Goal: Task Accomplishment & Management: Complete application form

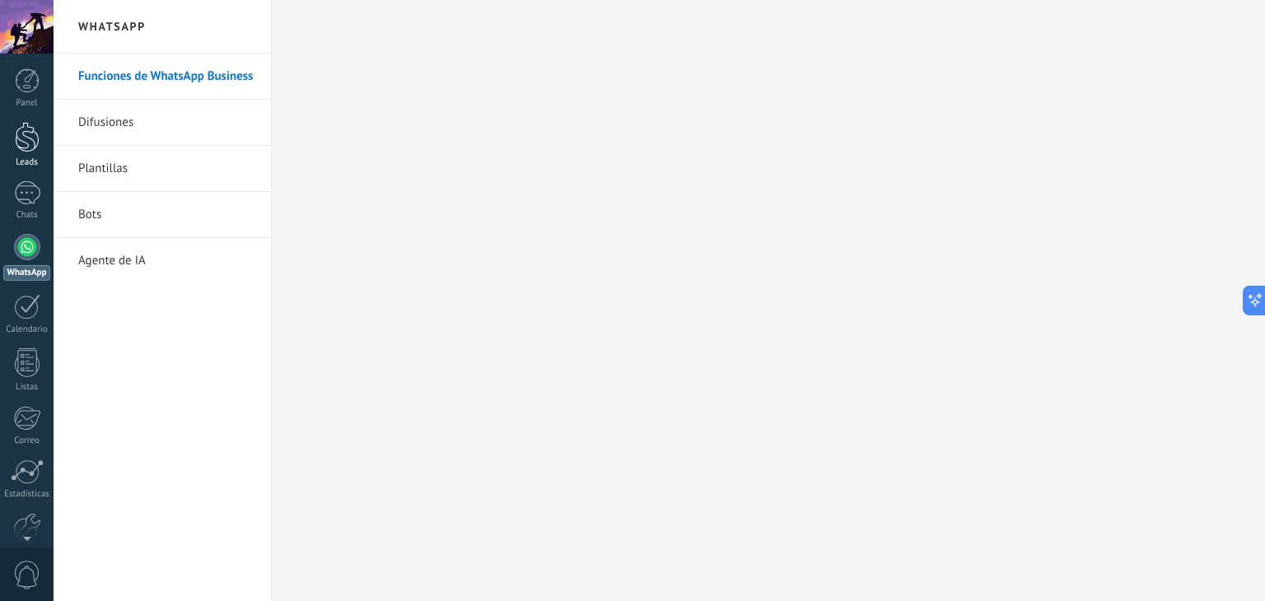
click at [28, 138] on div at bounding box center [27, 137] width 25 height 30
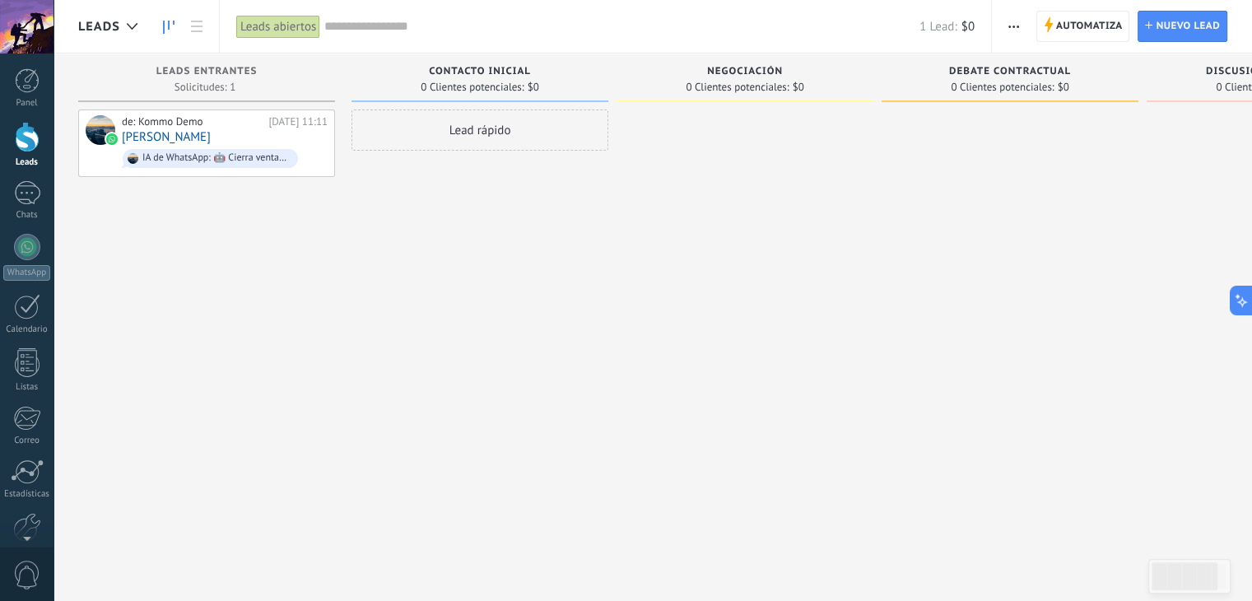
click at [539, 140] on div "Lead rápido" at bounding box center [480, 130] width 257 height 41
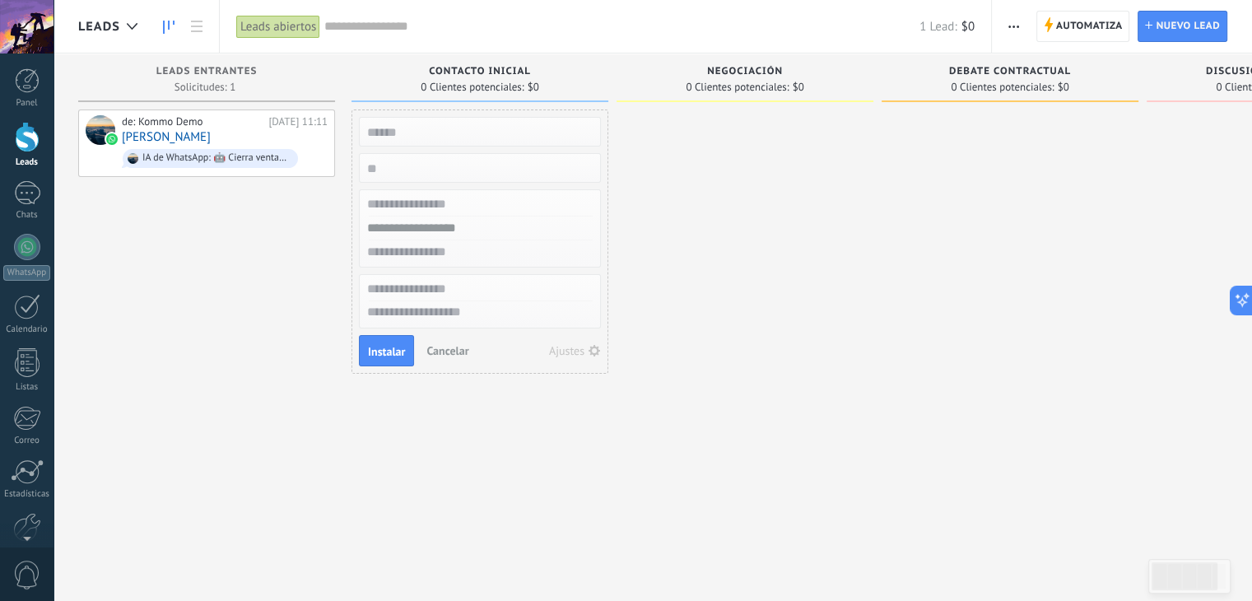
click at [539, 140] on input "text" at bounding box center [478, 131] width 240 height 23
drag, startPoint x: 975, startPoint y: 246, endPoint x: 1174, endPoint y: 283, distance: 202.7
click at [1174, 283] on div "Leads Entrantes Solicitudes: 1 0 0 0 1 0 0 0 1 de: Kommo Demo [DATE] 11:11 [PER…" at bounding box center [753, 275] width 1350 height 442
click at [234, 245] on div "de: Kommo Demo [DATE] 11:11 [PERSON_NAME] IA de WhatsApp: 🤖 Cierra ventas 10 ve…" at bounding box center [206, 303] width 257 height 386
click at [251, 287] on div "de: Kommo Demo [DATE] 11:11 [PERSON_NAME] IA de WhatsApp: 🤖 Cierra ventas 10 ve…" at bounding box center [206, 303] width 257 height 386
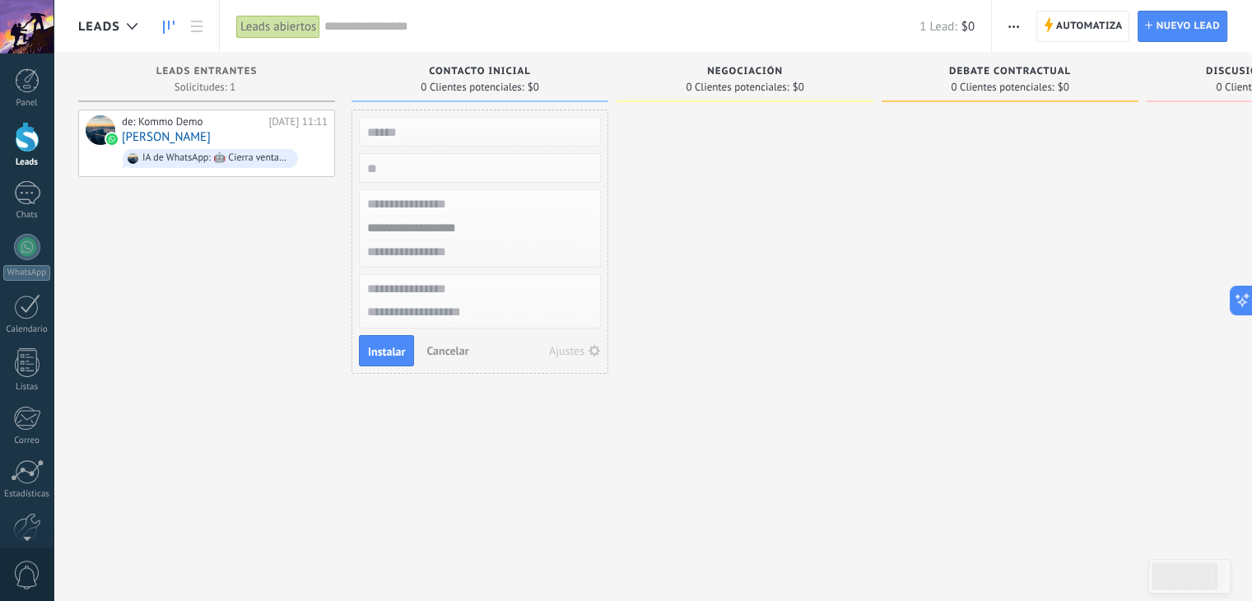
click at [480, 170] on input "numeric" at bounding box center [478, 167] width 240 height 23
click at [484, 138] on input "text" at bounding box center [478, 131] width 240 height 23
click at [708, 179] on div at bounding box center [745, 303] width 257 height 386
click at [419, 137] on input "text" at bounding box center [478, 131] width 240 height 23
type input "*********"
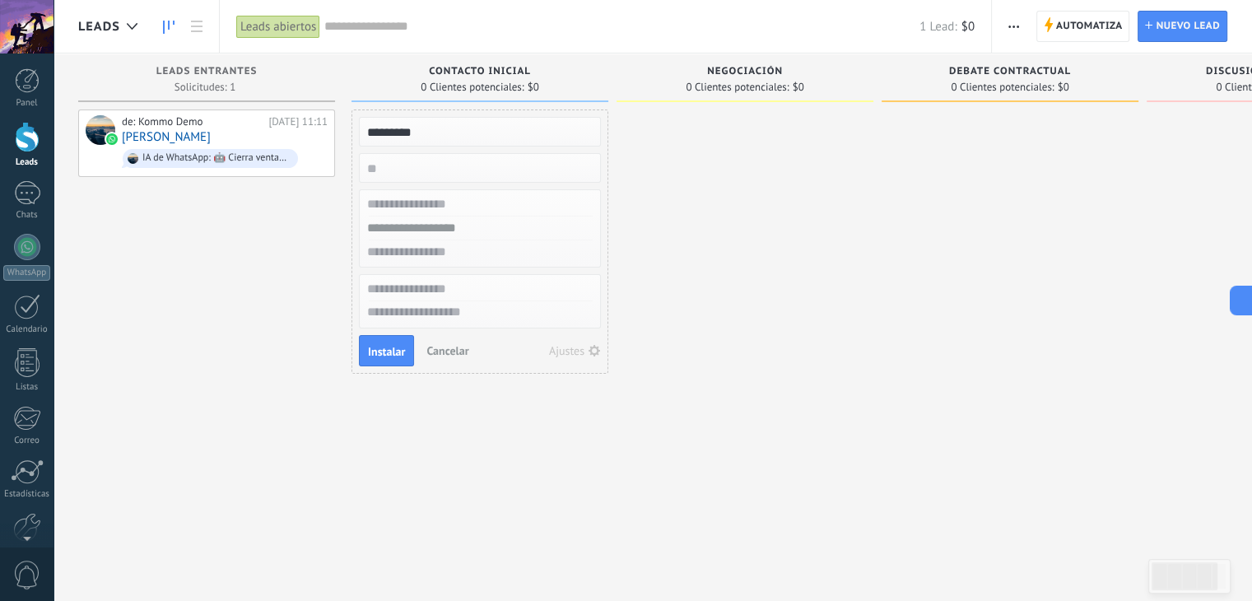
click at [427, 162] on input "numeric" at bounding box center [478, 167] width 240 height 23
click at [470, 204] on input "text" at bounding box center [478, 205] width 240 height 24
drag, startPoint x: 450, startPoint y: 123, endPoint x: 165, endPoint y: 127, distance: 284.9
click at [165, 127] on div "Leads Entrantes Solicitudes: 1 0 0 0 1 0 0 0 1 de: Kommo Demo [DATE] 11:11 [PER…" at bounding box center [753, 275] width 1350 height 442
click at [482, 126] on input "*********" at bounding box center [478, 131] width 240 height 23
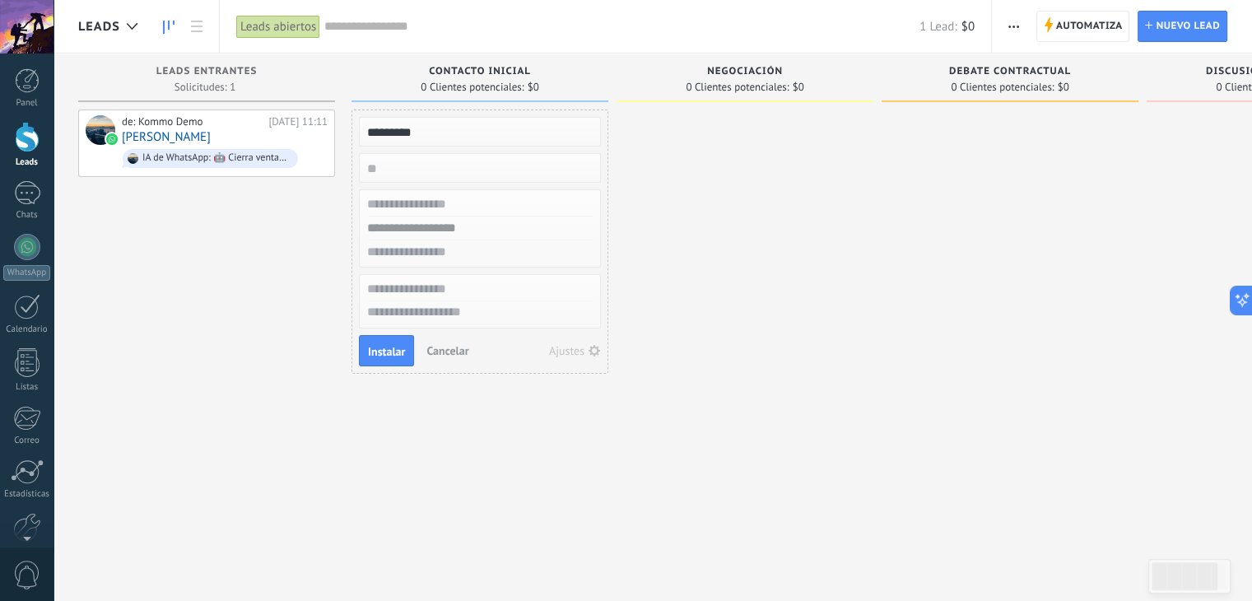
click at [482, 126] on input "*********" at bounding box center [478, 131] width 240 height 23
type input "*********"
click at [504, 162] on input "numeric" at bounding box center [478, 167] width 240 height 23
type input "******"
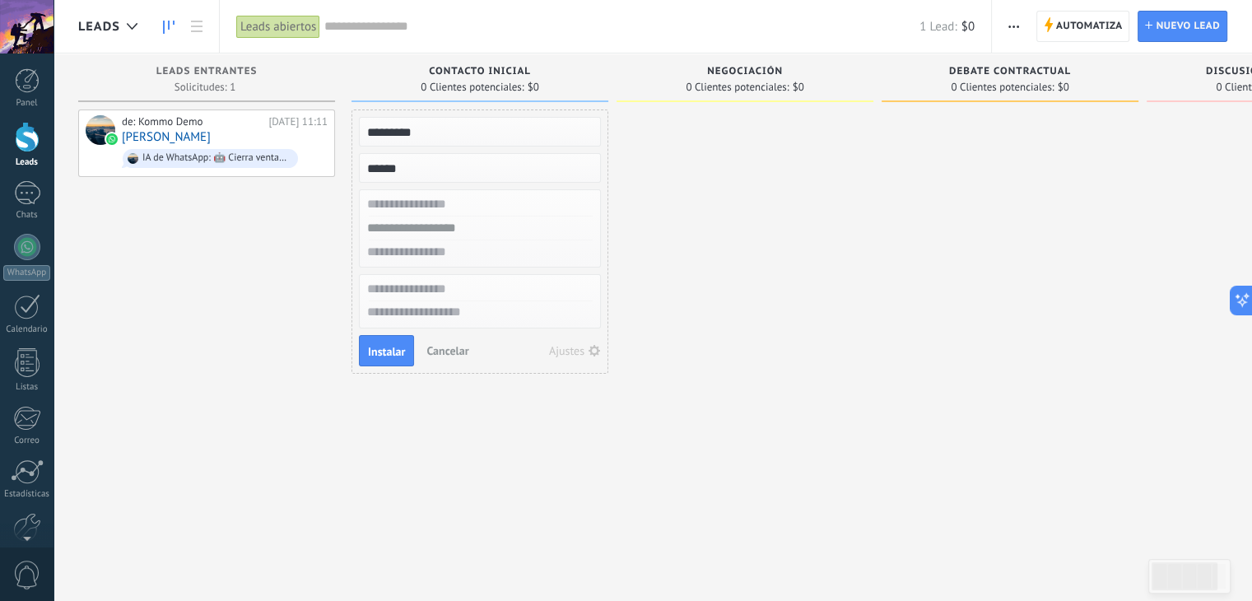
click at [437, 197] on input "text" at bounding box center [478, 205] width 240 height 24
type input "*********"
click at [445, 228] on input "text" at bounding box center [478, 229] width 240 height 24
drag, startPoint x: 419, startPoint y: 226, endPoint x: 194, endPoint y: 218, distance: 225.8
click at [194, 218] on div "Leads Entrantes Solicitudes: 1 0 0 0 1 0 0 0 1 de: Kommo Demo [DATE] 11:11 [PER…" at bounding box center [753, 275] width 1350 height 442
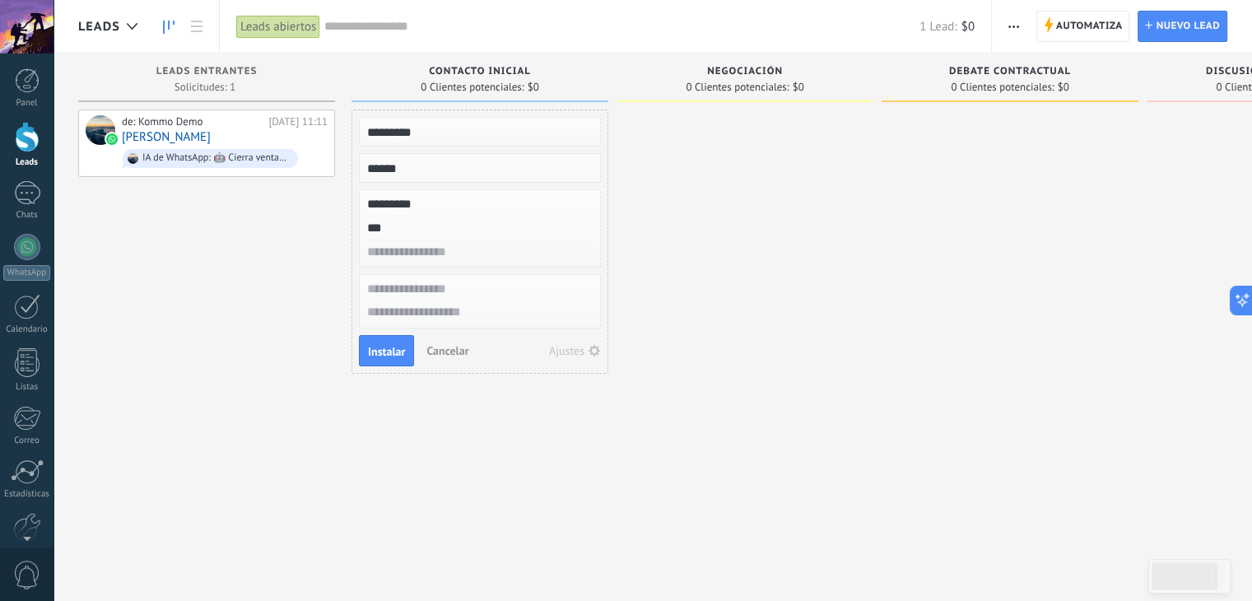
click at [458, 225] on input "***" at bounding box center [478, 229] width 240 height 24
click at [458, 225] on input "*******" at bounding box center [478, 229] width 240 height 24
type input "**********"
click at [483, 253] on input "text" at bounding box center [478, 252] width 240 height 24
click at [477, 281] on input "text" at bounding box center [478, 289] width 240 height 24
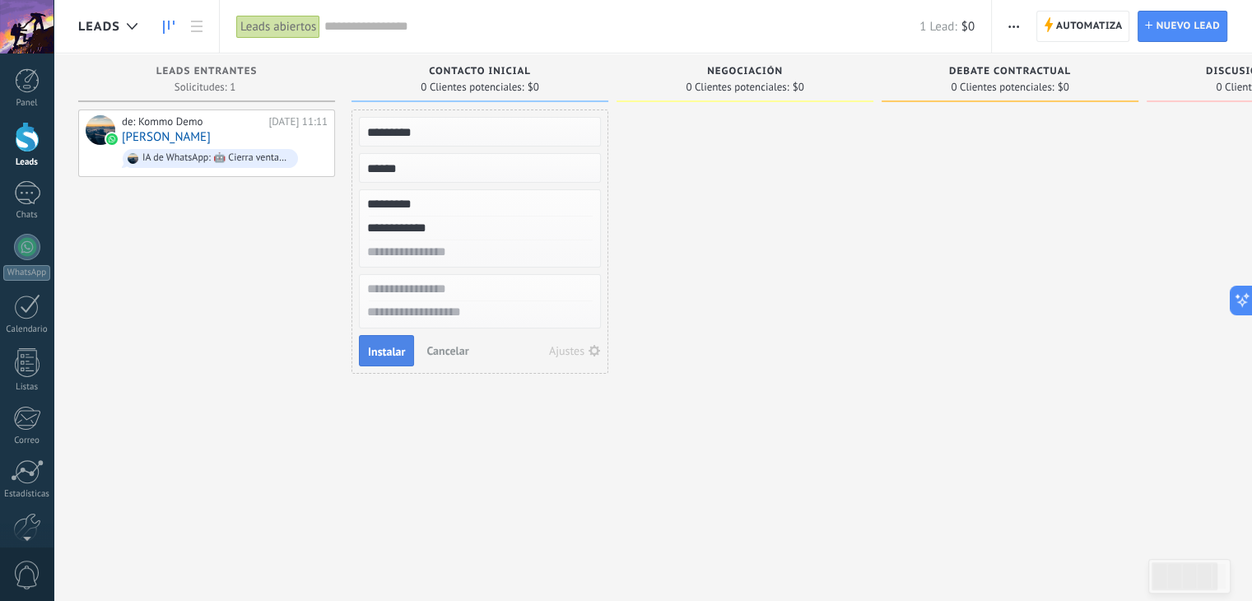
click at [380, 347] on span "Instalar" at bounding box center [386, 352] width 37 height 12
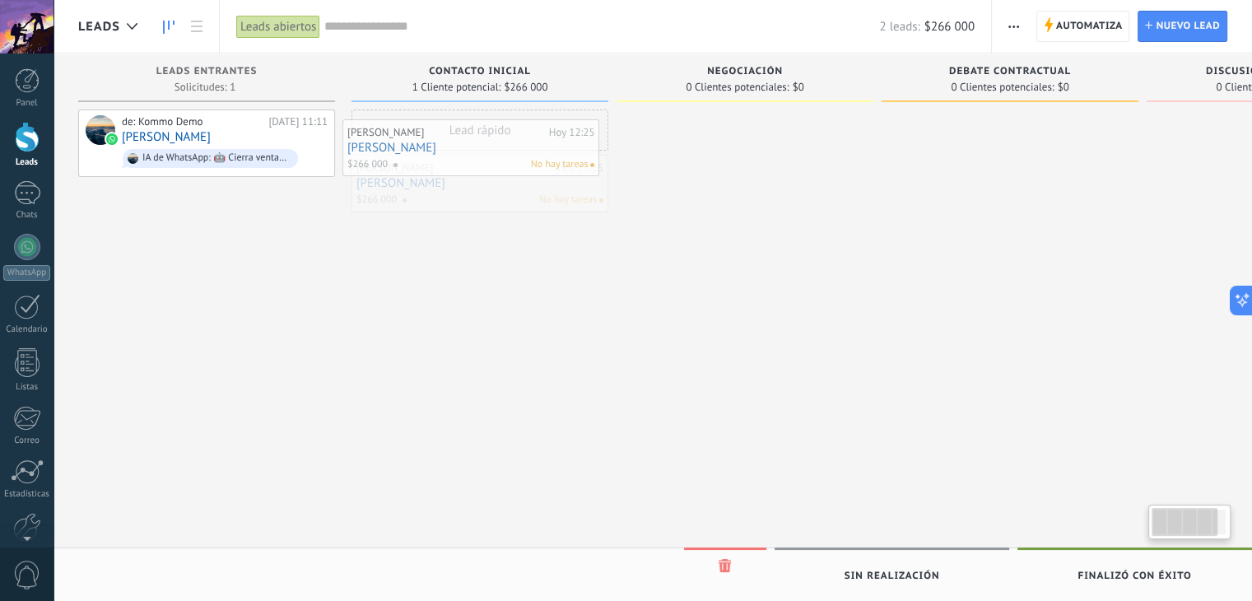
drag, startPoint x: 532, startPoint y: 168, endPoint x: 523, endPoint y: 133, distance: 36.5
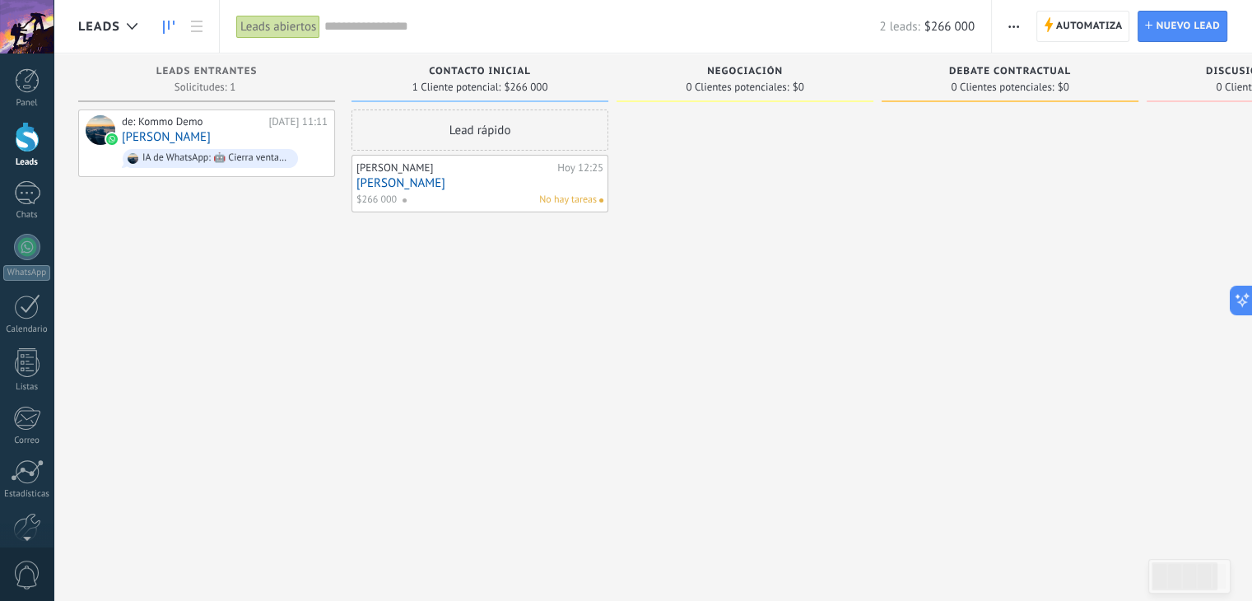
click at [610, 363] on div "Contacto inicial 1 Cliente potencial: $266 000 Lead rápido [PERSON_NAME][DATE] …" at bounding box center [484, 275] width 265 height 442
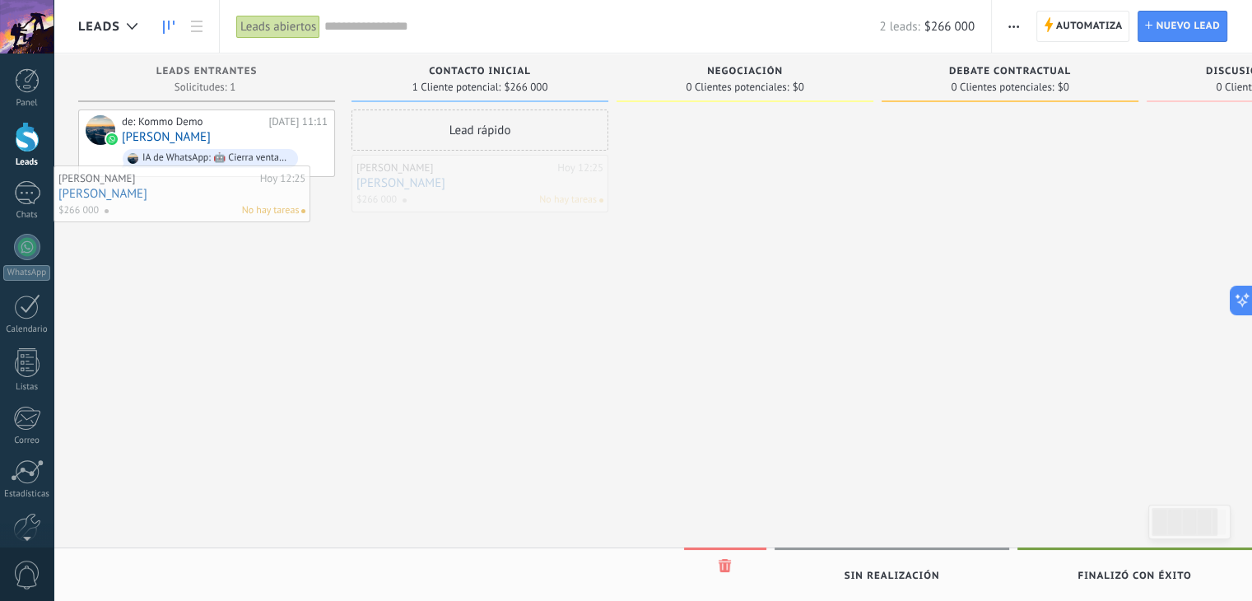
drag, startPoint x: 501, startPoint y: 189, endPoint x: 180, endPoint y: 200, distance: 322.1
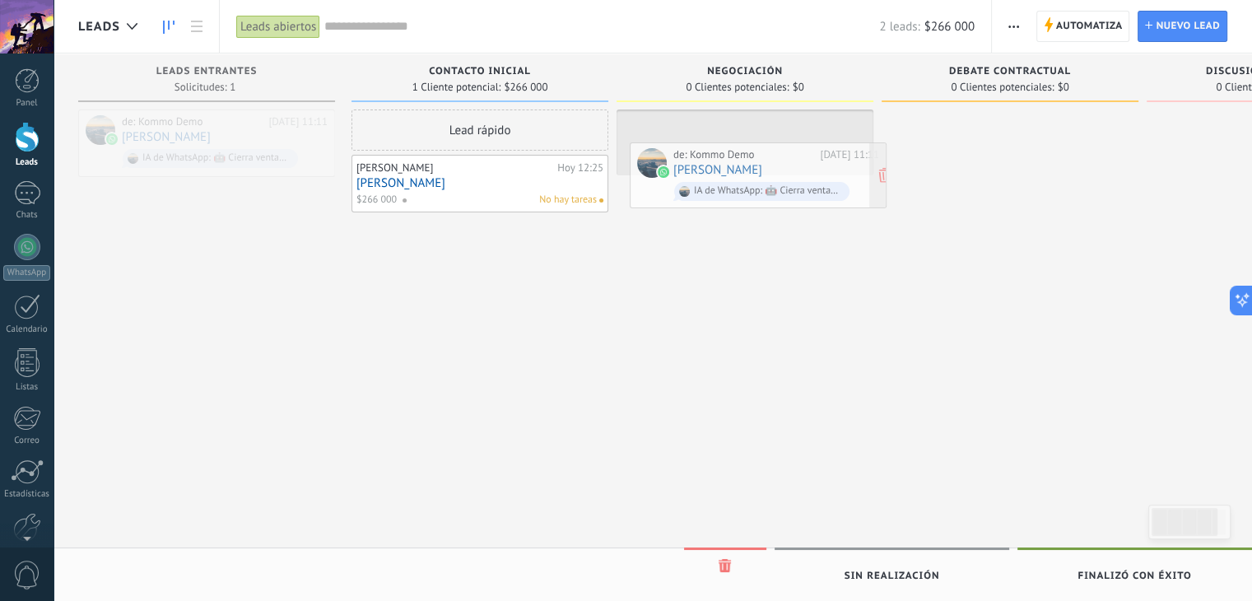
drag, startPoint x: 243, startPoint y: 126, endPoint x: 795, endPoint y: 159, distance: 552.7
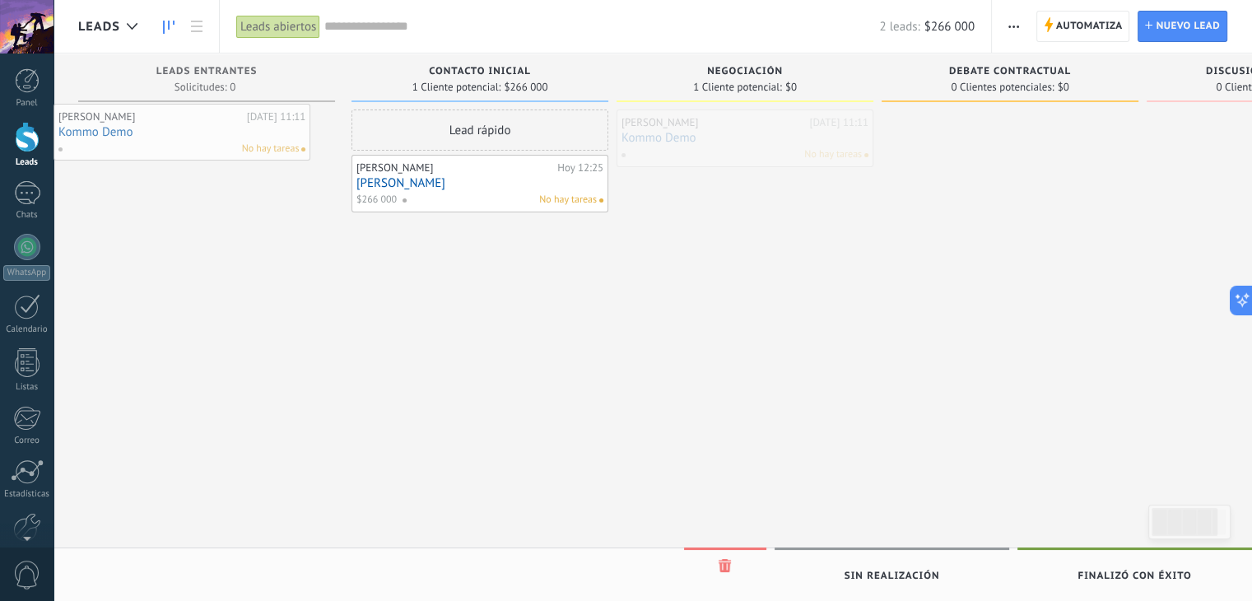
drag, startPoint x: 753, startPoint y: 124, endPoint x: 159, endPoint y: 119, distance: 593.7
drag, startPoint x: 753, startPoint y: 127, endPoint x: 213, endPoint y: 132, distance: 539.4
drag, startPoint x: 769, startPoint y: 147, endPoint x: 229, endPoint y: 208, distance: 543.6
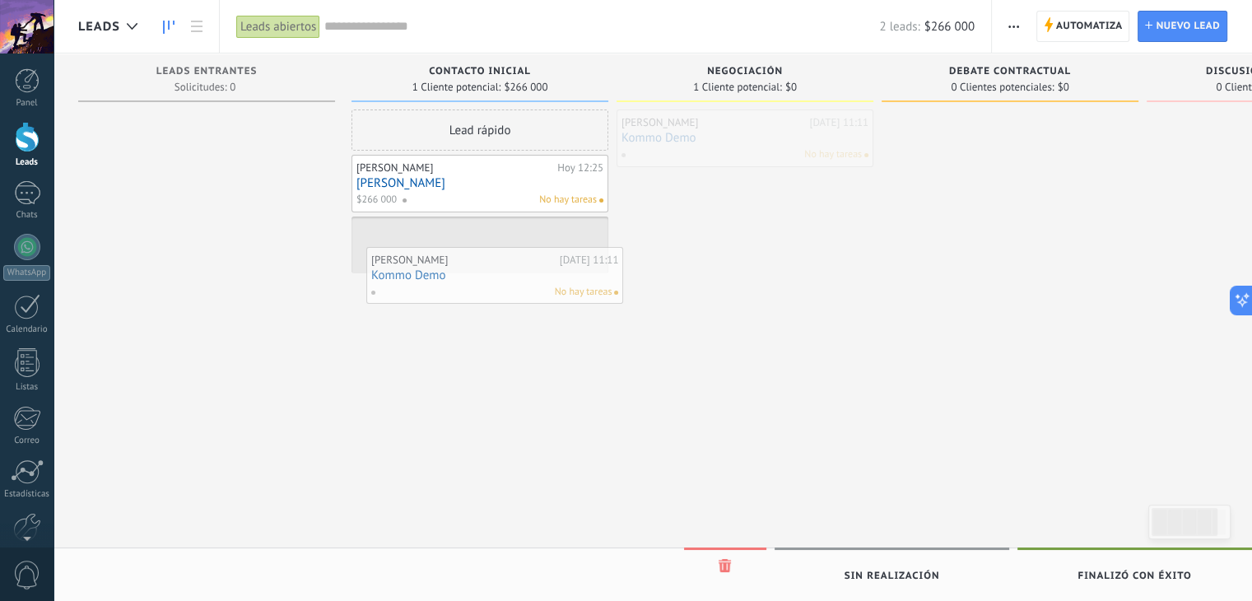
drag, startPoint x: 771, startPoint y: 127, endPoint x: 497, endPoint y: 271, distance: 309.0
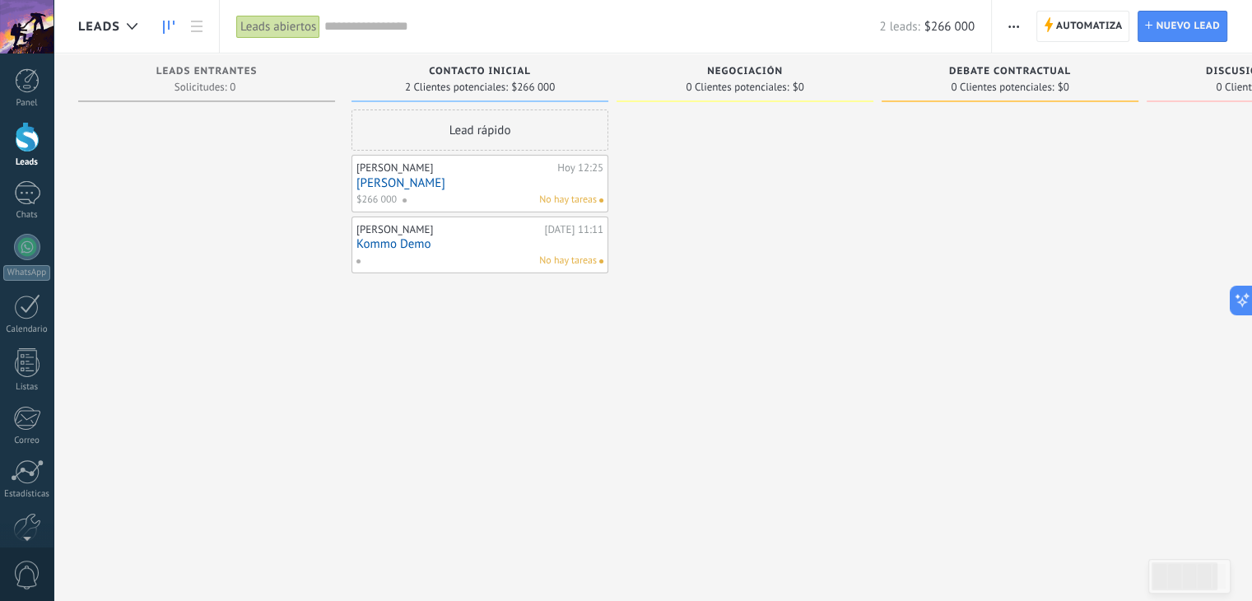
click at [527, 330] on div "Lead rápido [PERSON_NAME][DATE] 12:25 [PERSON_NAME] $266 000 No hay tareas [PER…" at bounding box center [480, 303] width 257 height 386
click at [30, 310] on div at bounding box center [27, 307] width 26 height 26
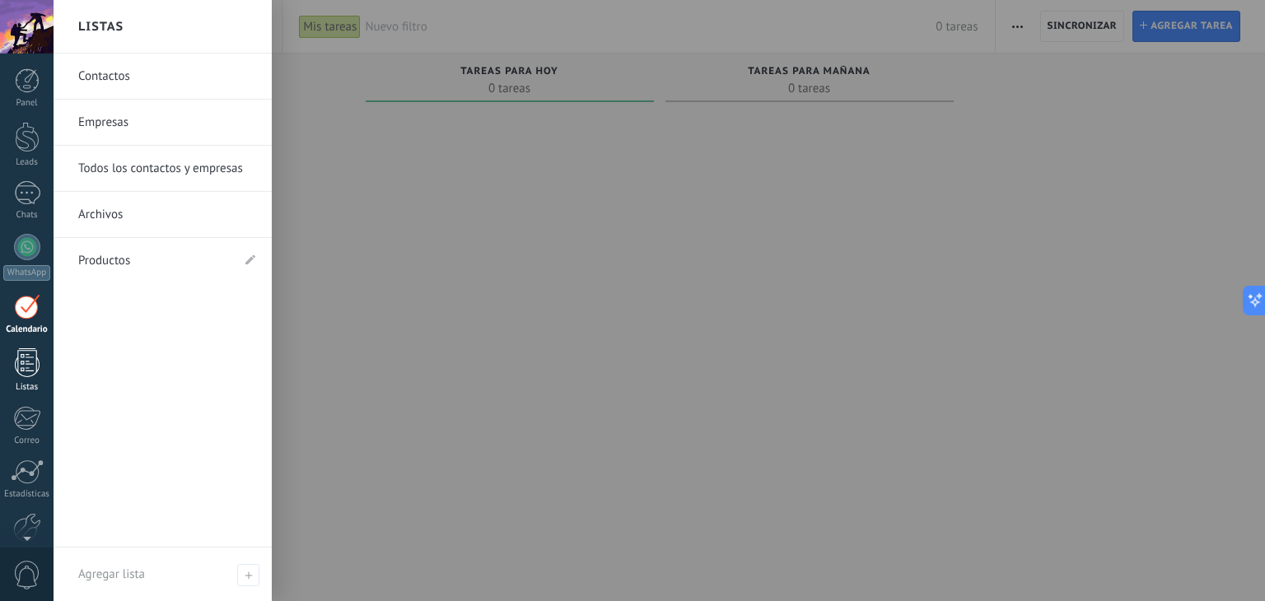
click at [37, 373] on div at bounding box center [27, 362] width 25 height 29
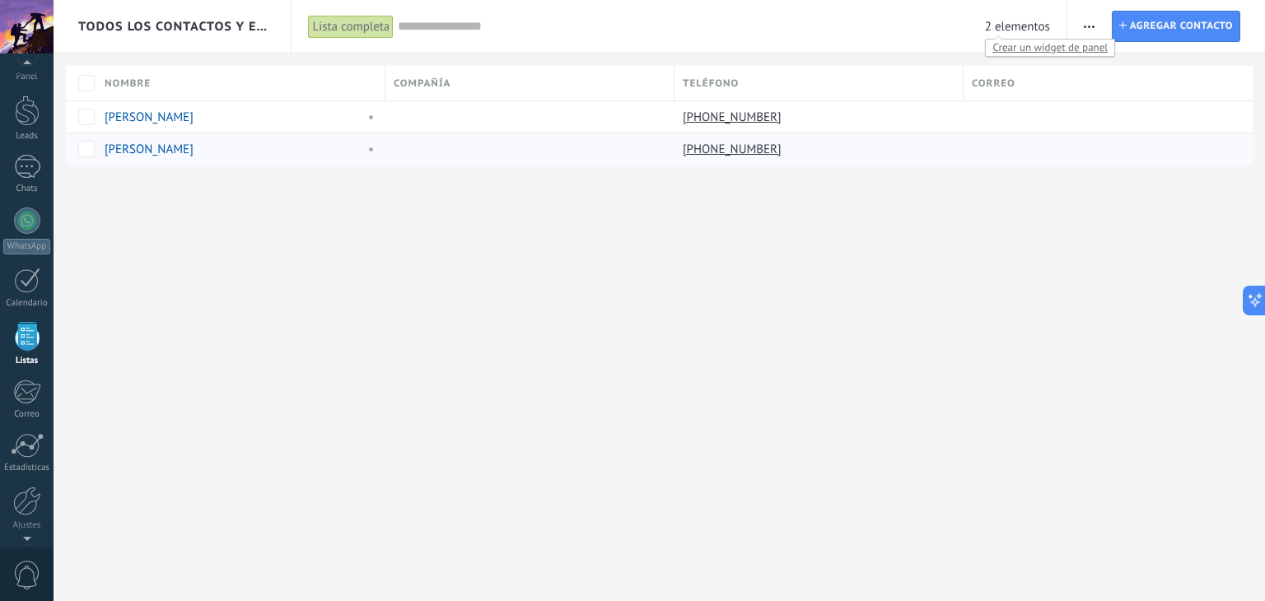
scroll to position [42, 0]
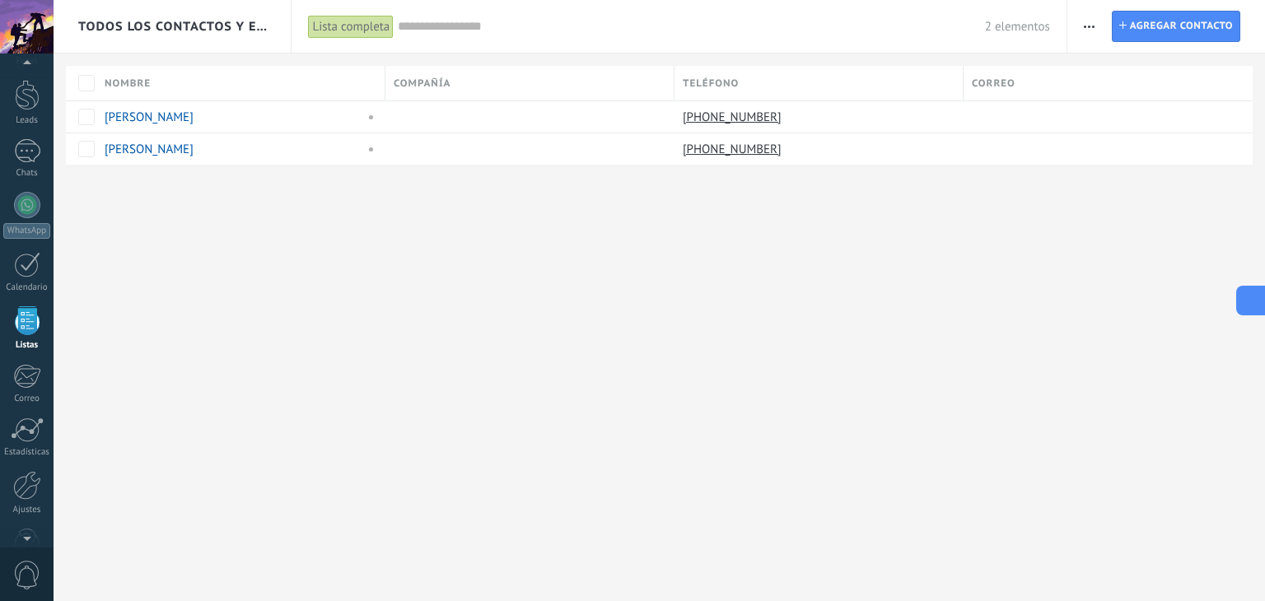
click at [1258, 307] on button at bounding box center [1251, 301] width 30 height 30
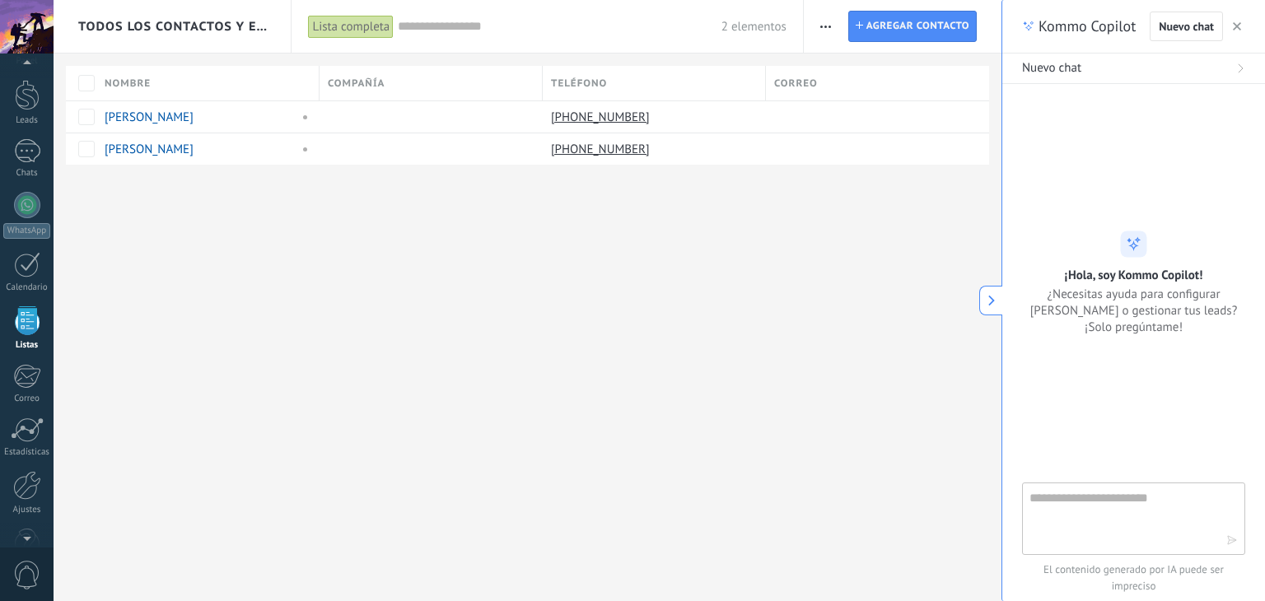
click at [1093, 67] on div "Nuevo chat" at bounding box center [1133, 68] width 223 height 16
click at [1245, 73] on button "Nuevo chat" at bounding box center [1133, 69] width 263 height 30
click at [1191, 30] on span "Nuevo chat" at bounding box center [1186, 27] width 55 height 12
click at [1119, 515] on textarea at bounding box center [1121, 517] width 185 height 59
type textarea "**********"
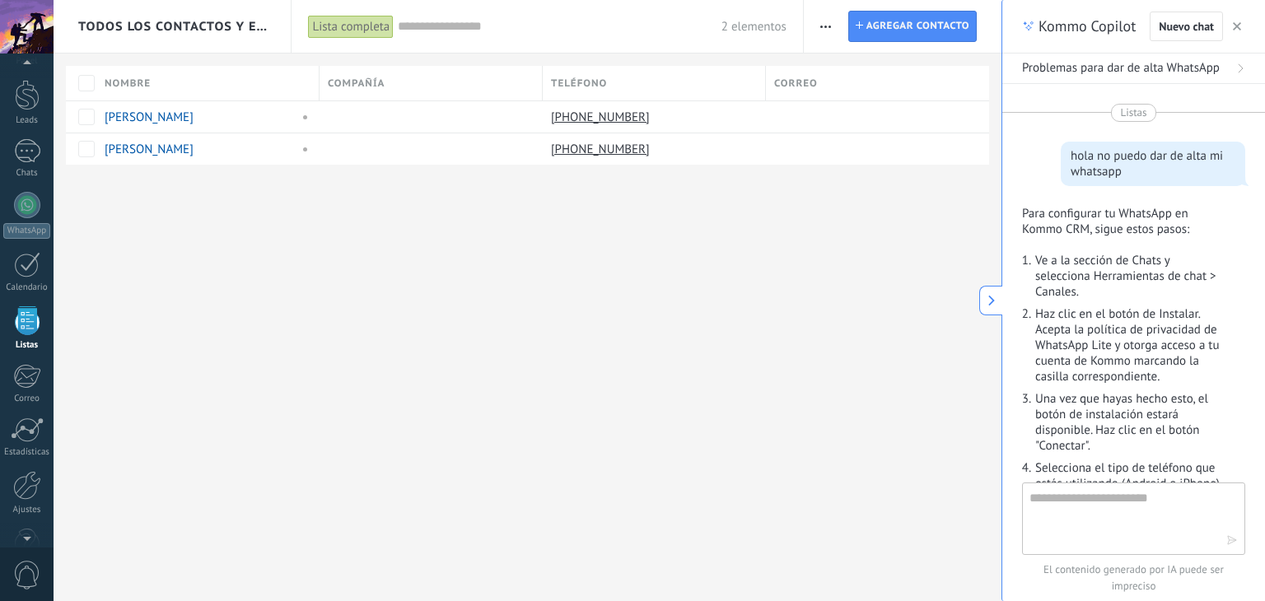
scroll to position [514, 0]
